Goal: Task Accomplishment & Management: Use online tool/utility

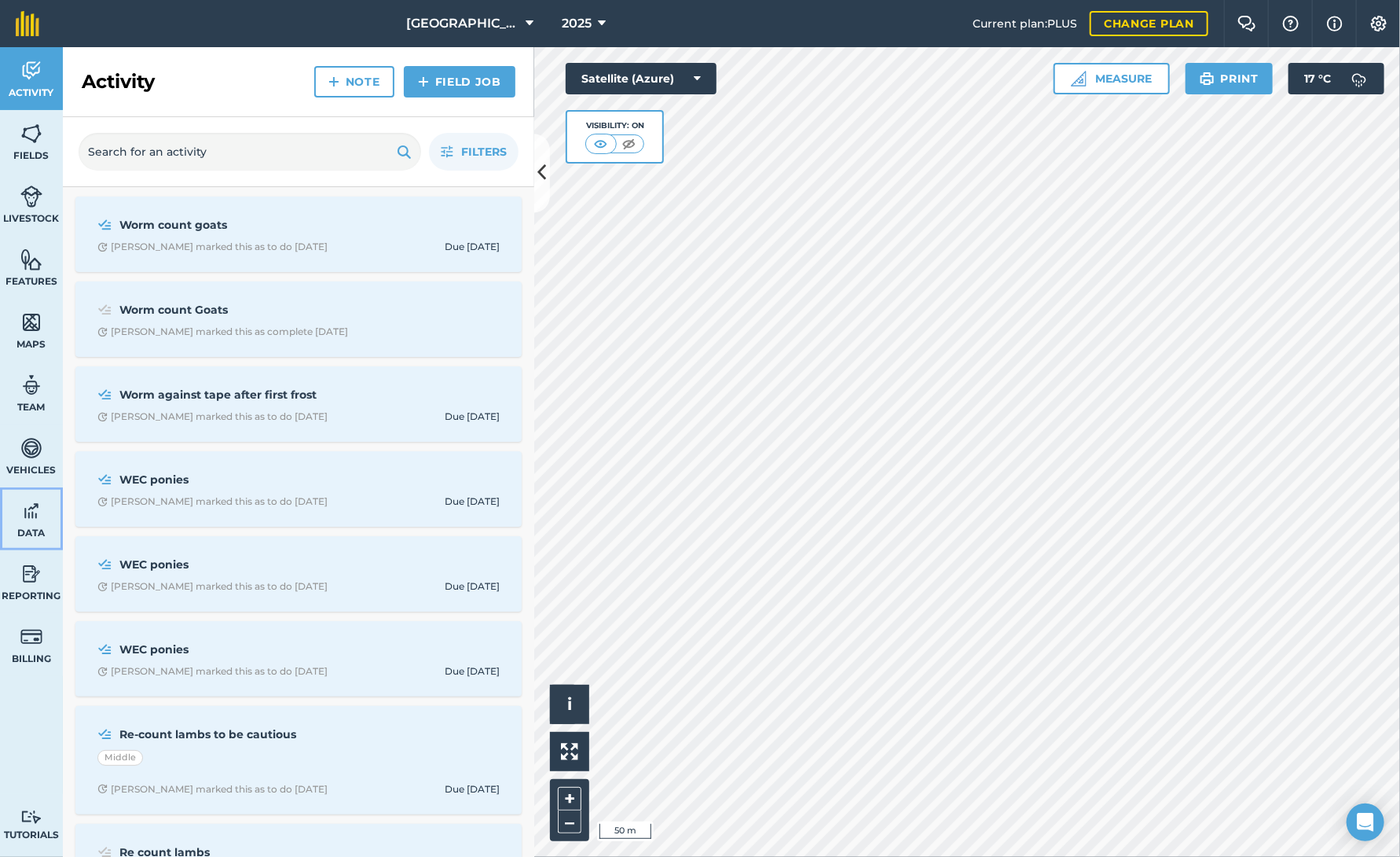
click at [21, 524] on link "Data" at bounding box center [31, 518] width 63 height 63
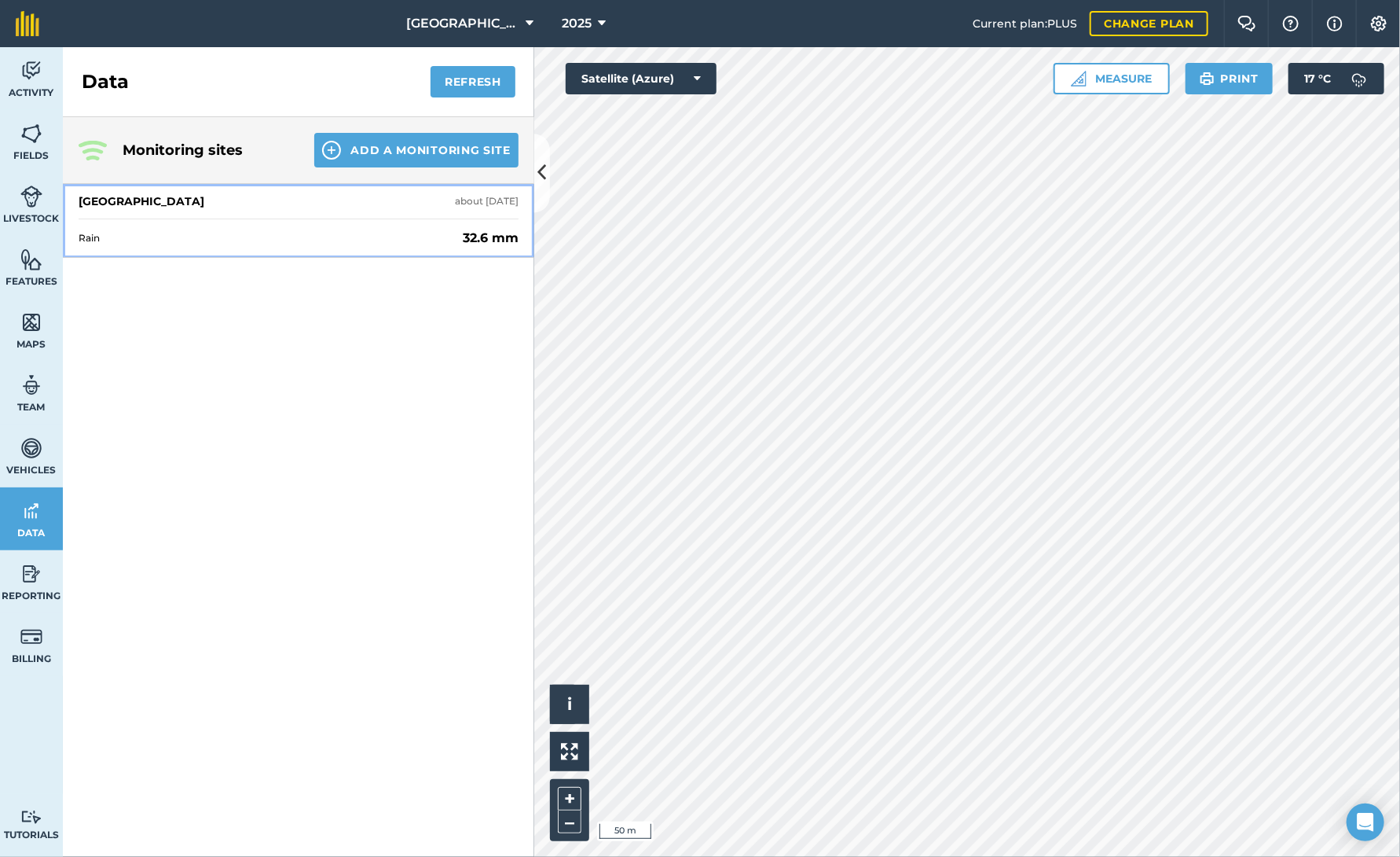
click at [293, 237] on span "Rain" at bounding box center [267, 237] width 378 height 12
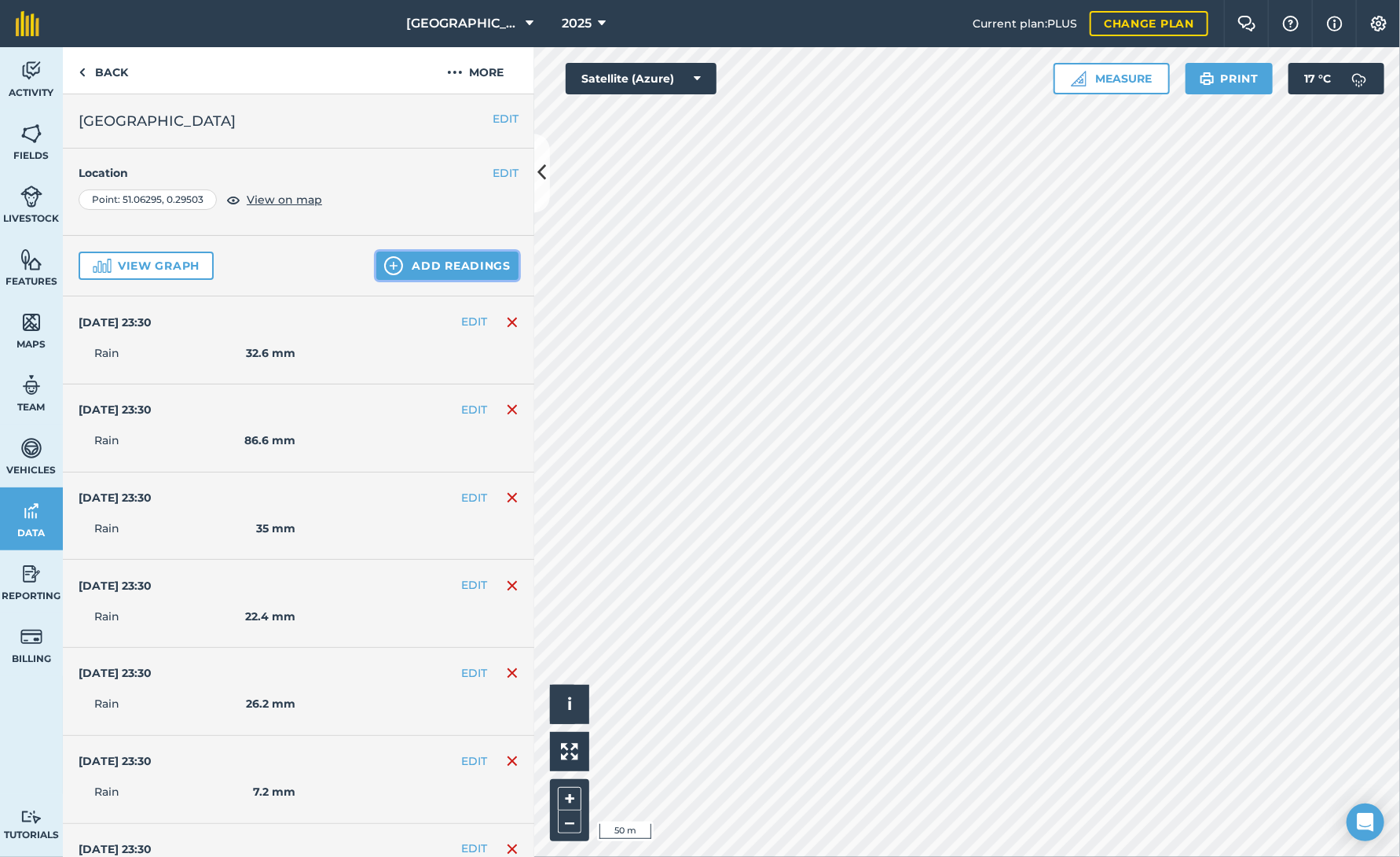
click at [385, 263] on img at bounding box center [393, 265] width 19 height 19
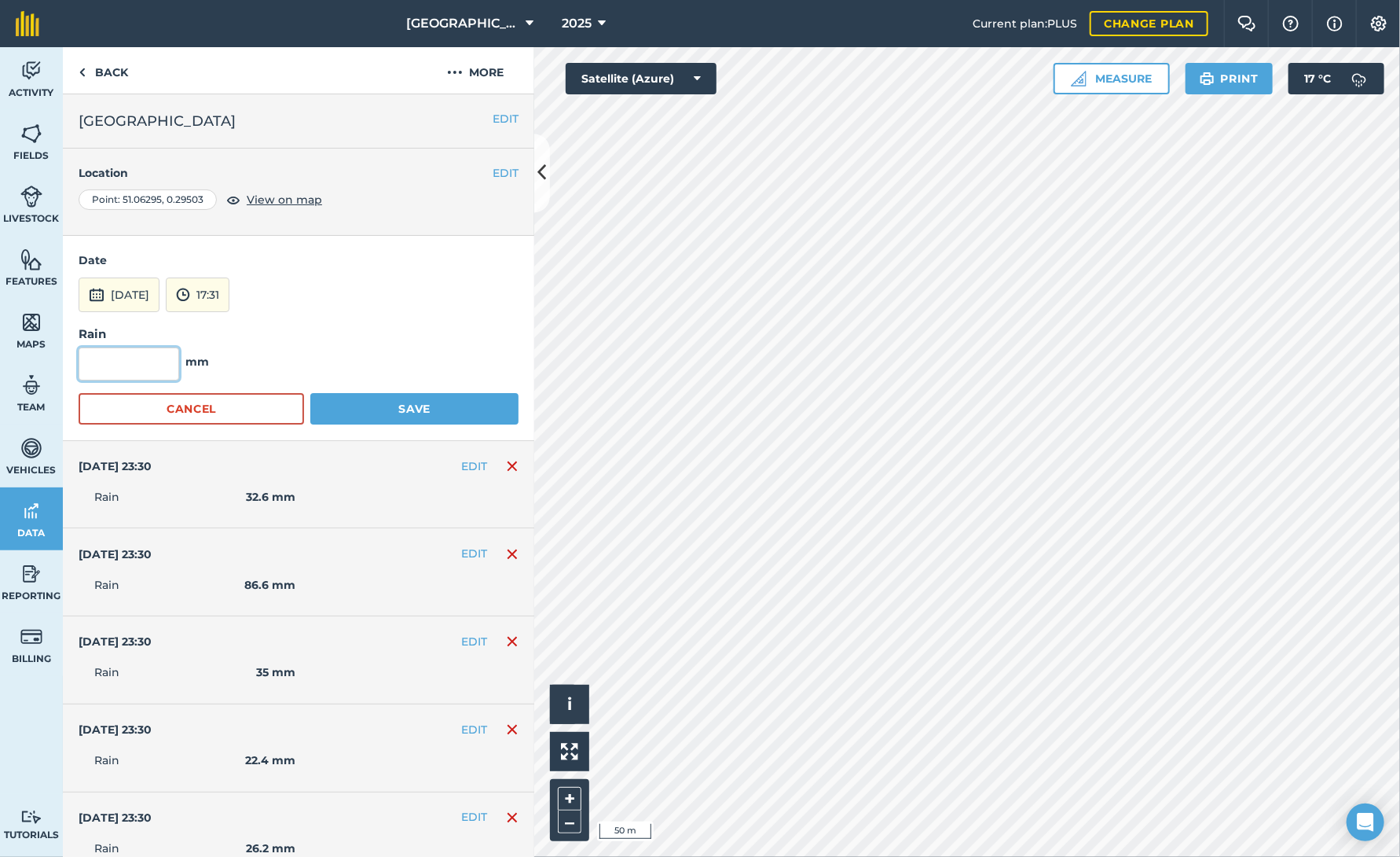
click at [104, 355] on input "text" at bounding box center [129, 363] width 101 height 33
type input "101.6"
click at [98, 295] on img at bounding box center [96, 294] width 15 height 19
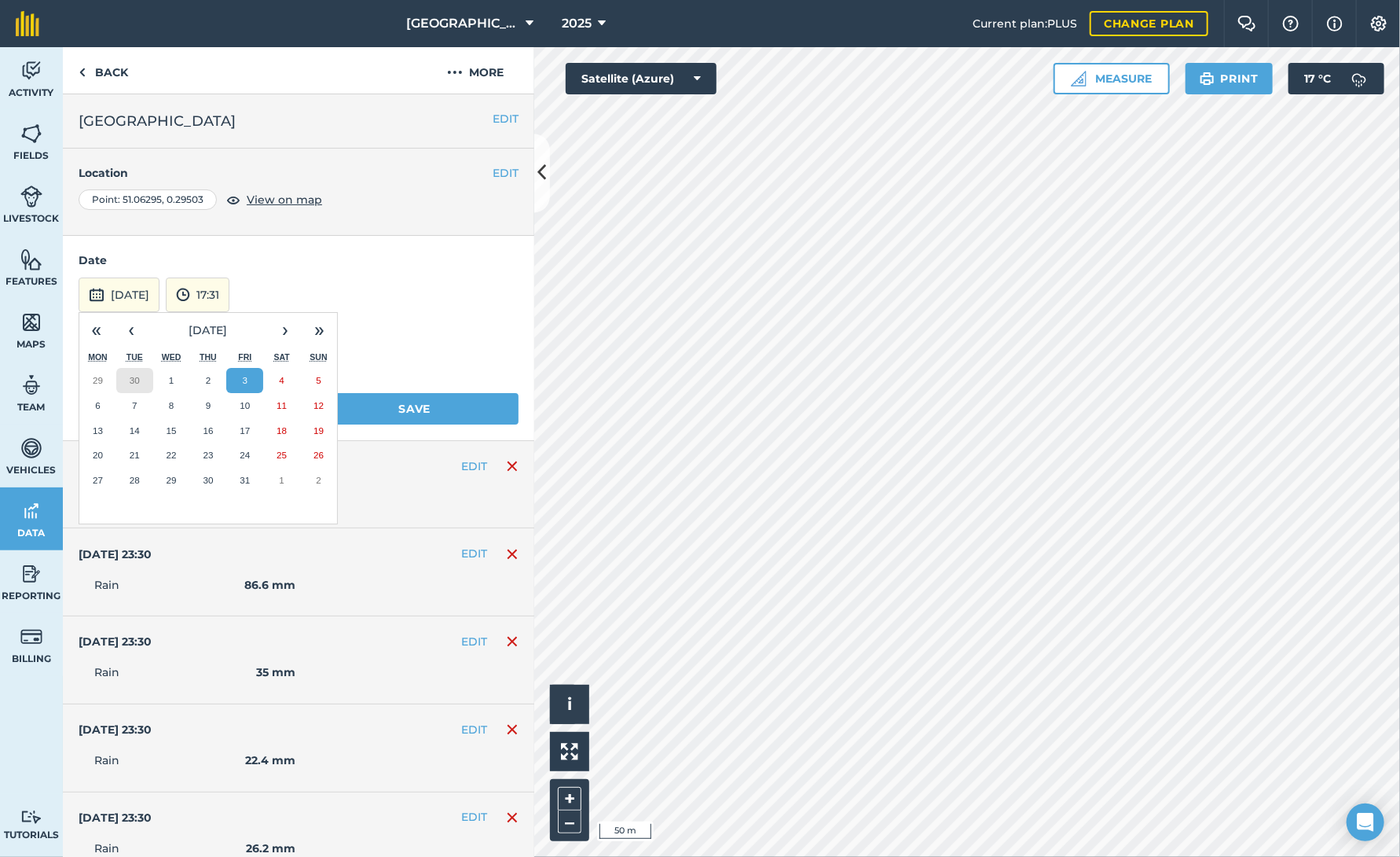
click at [138, 382] on abbr "30" at bounding box center [134, 380] width 11 height 11
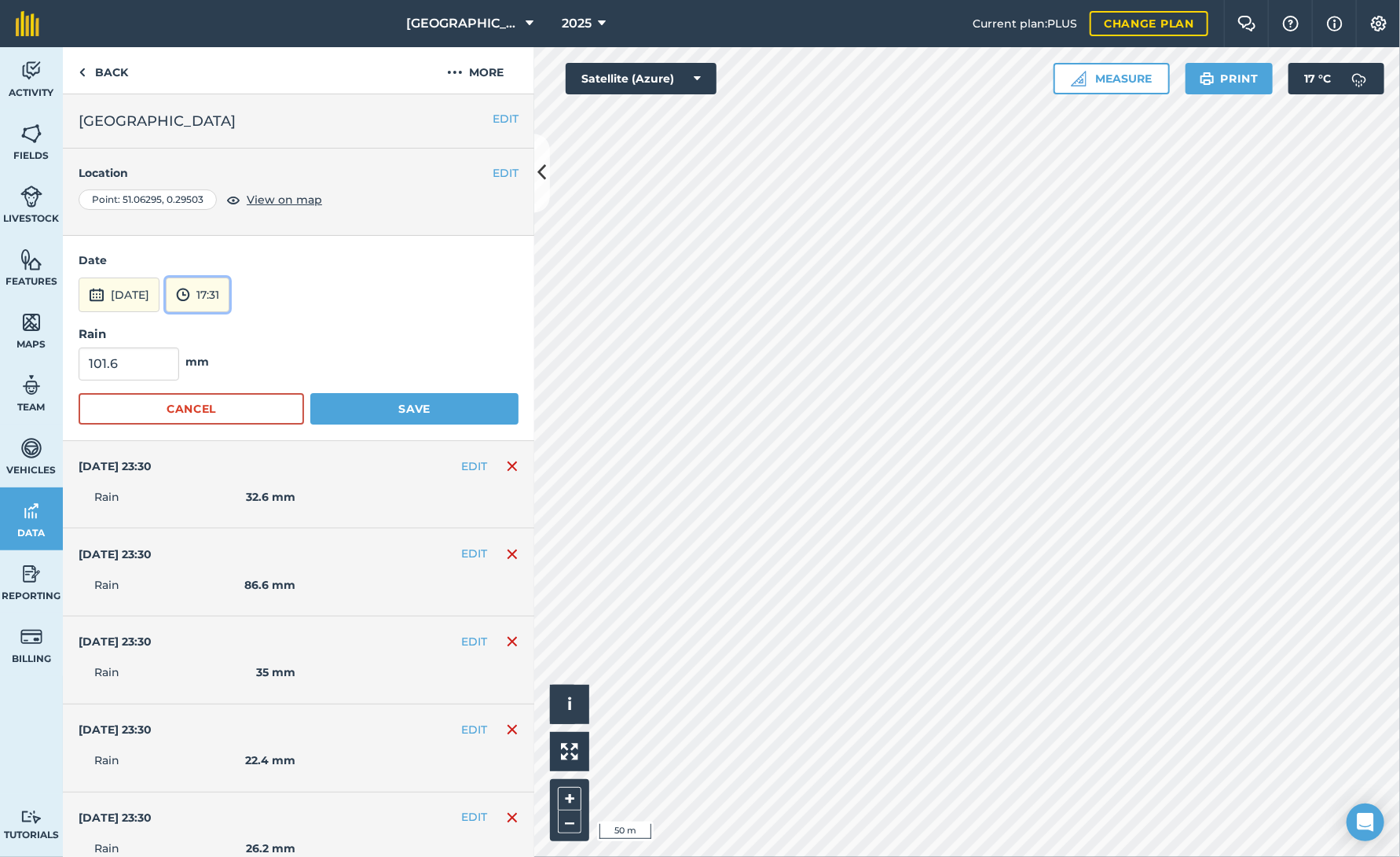
click at [229, 293] on button "17:31" at bounding box center [198, 294] width 63 height 35
click at [241, 453] on button "23:30" at bounding box center [203, 463] width 74 height 25
click at [399, 407] on button "Save" at bounding box center [415, 408] width 208 height 32
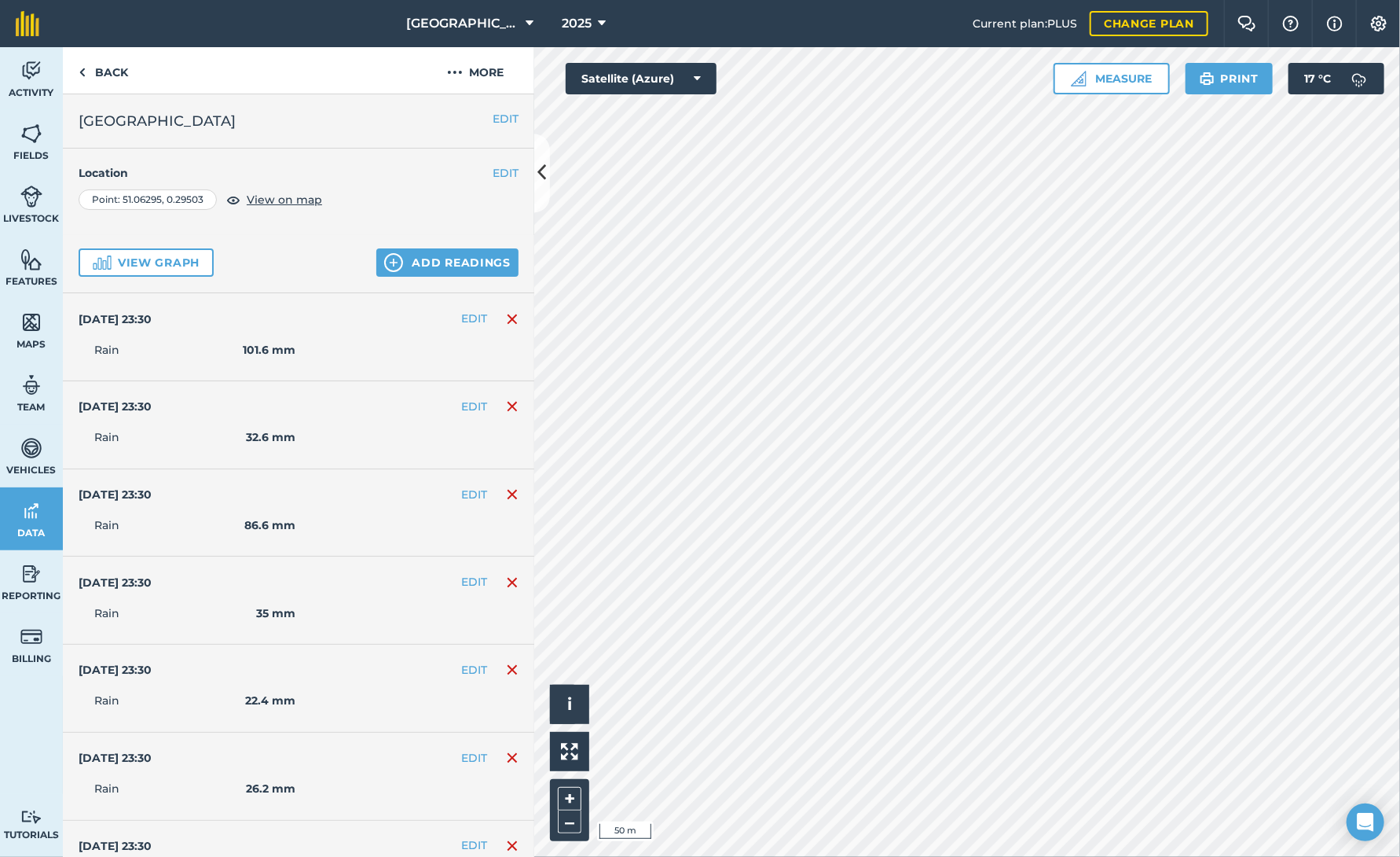
scroll to position [0, 0]
click at [86, 72] on link "Back" at bounding box center [103, 70] width 81 height 46
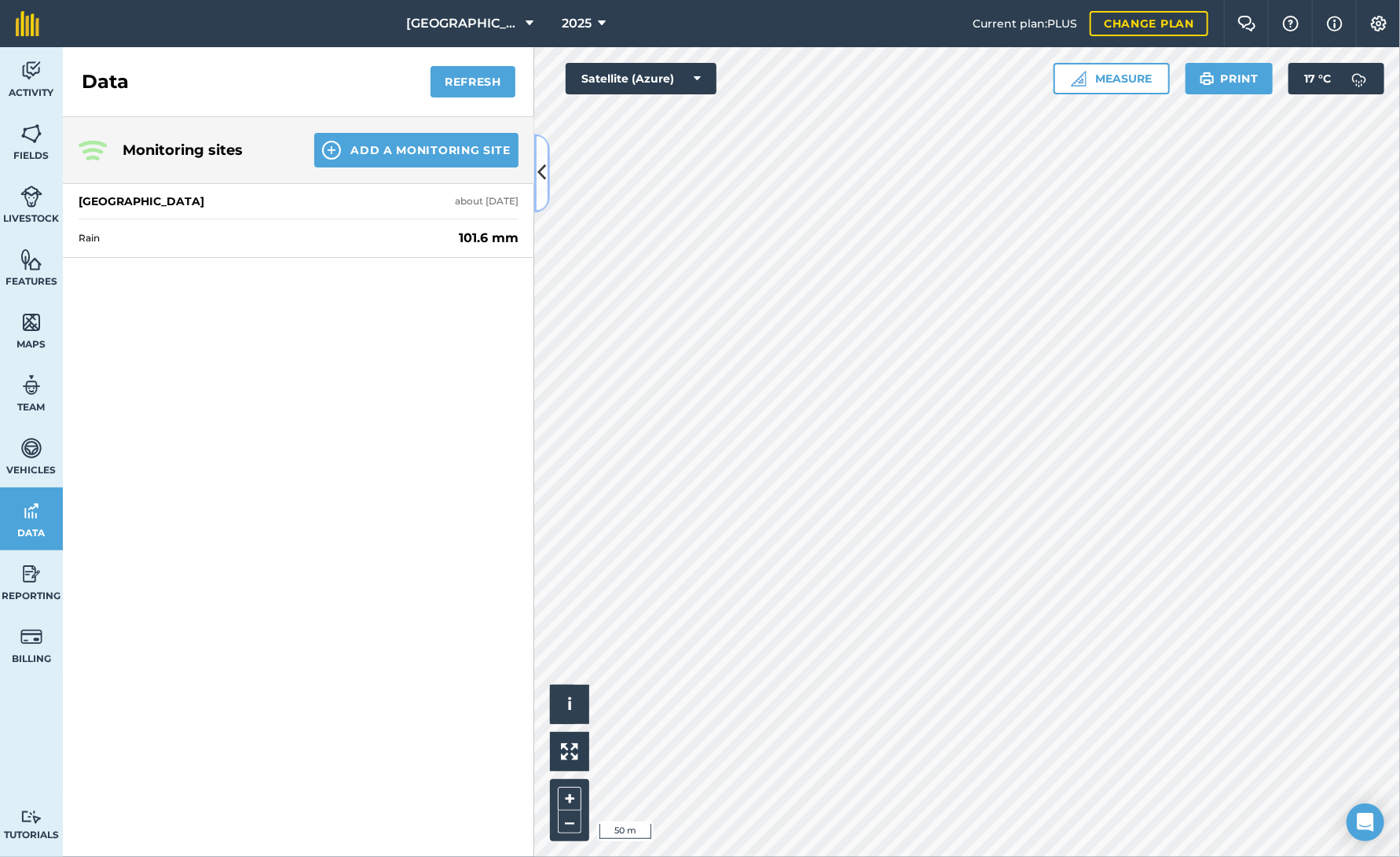
click at [542, 195] on button at bounding box center [541, 172] width 15 height 79
